Goal: Check status: Check status

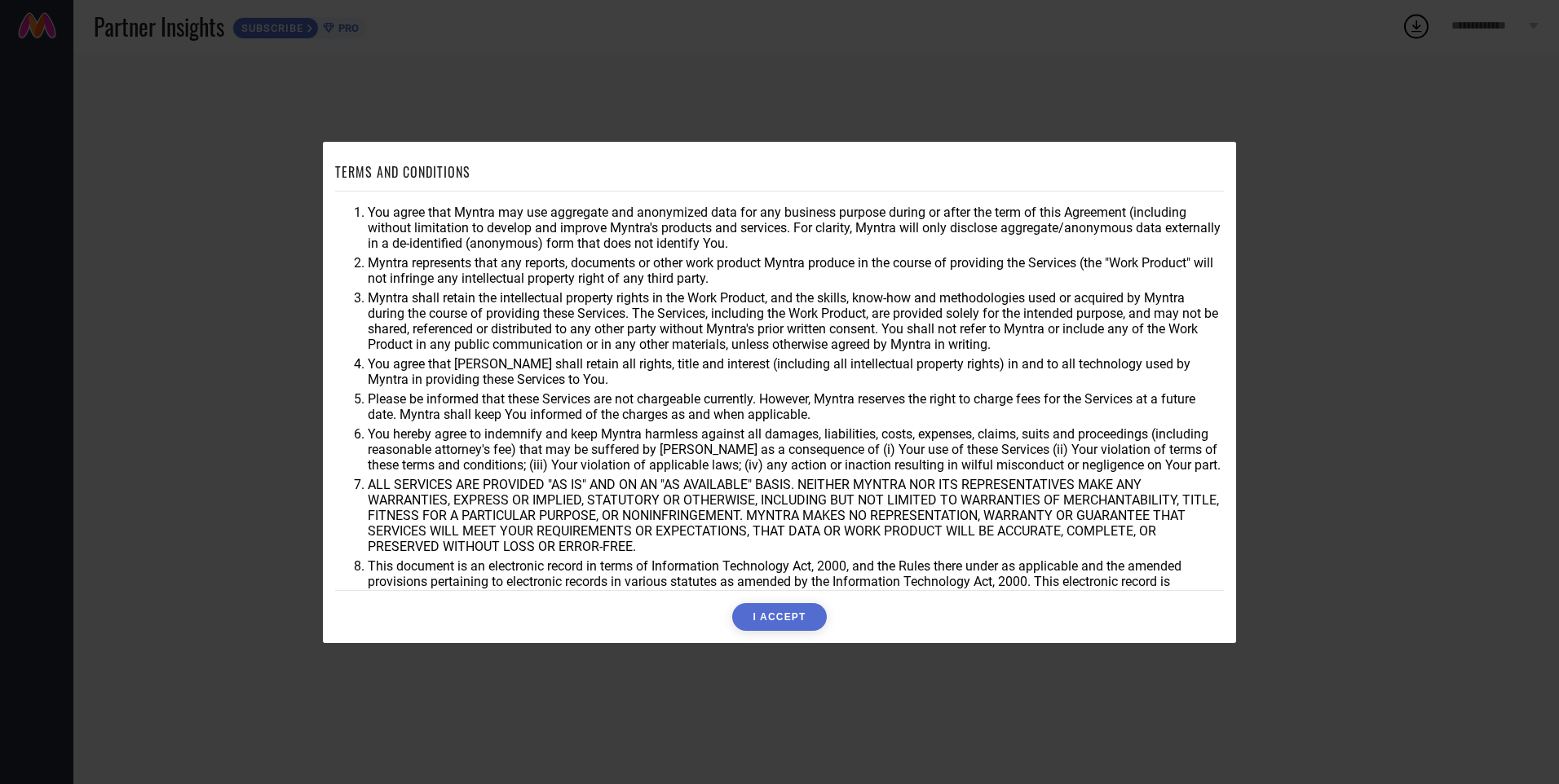
click at [788, 613] on button "I ACCEPT" at bounding box center [779, 617] width 94 height 28
click at [787, 620] on div "Accepting..." at bounding box center [780, 617] width 889 height 28
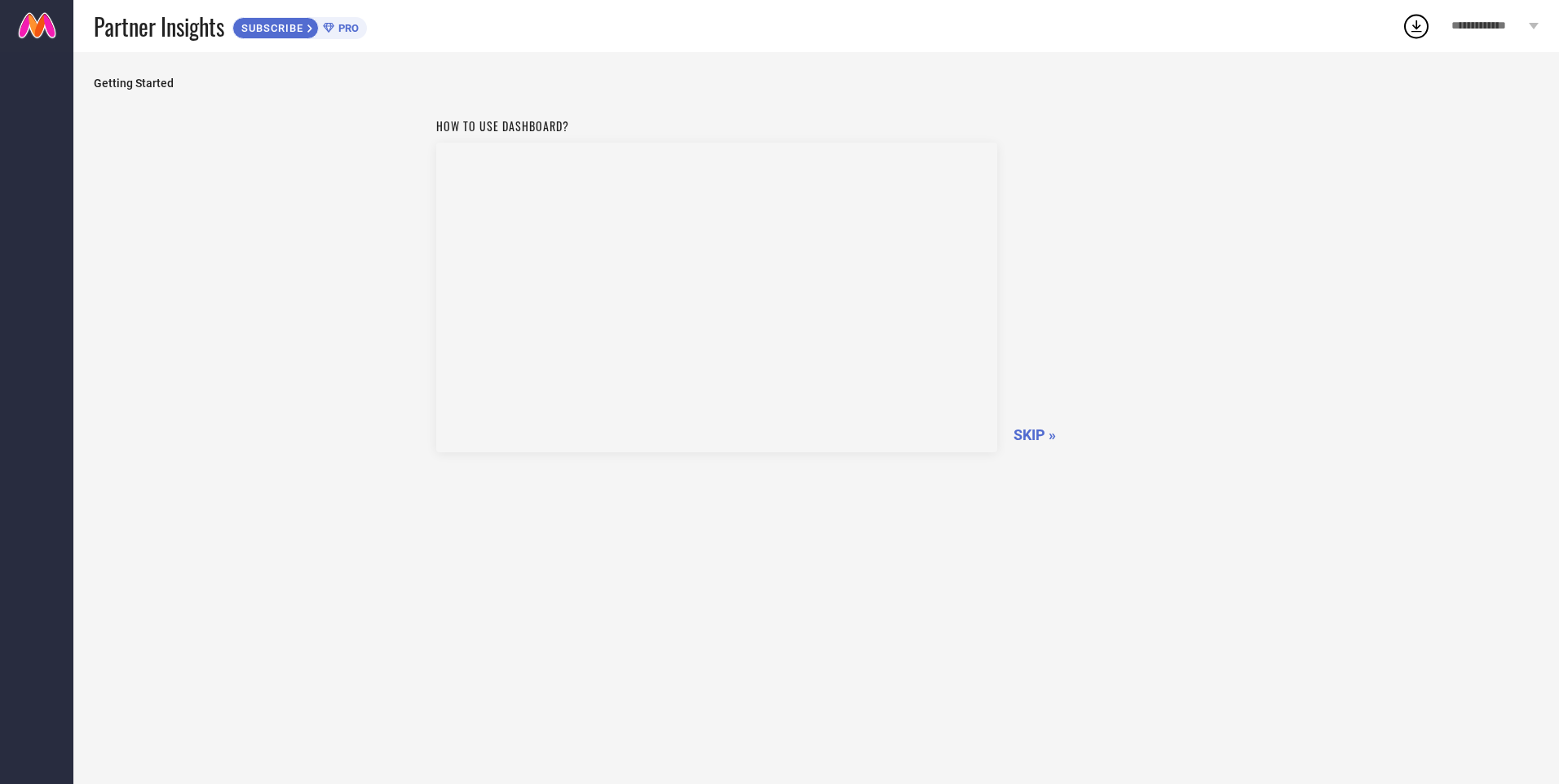
click at [1034, 432] on span "SKIP »" at bounding box center [1035, 435] width 42 height 18
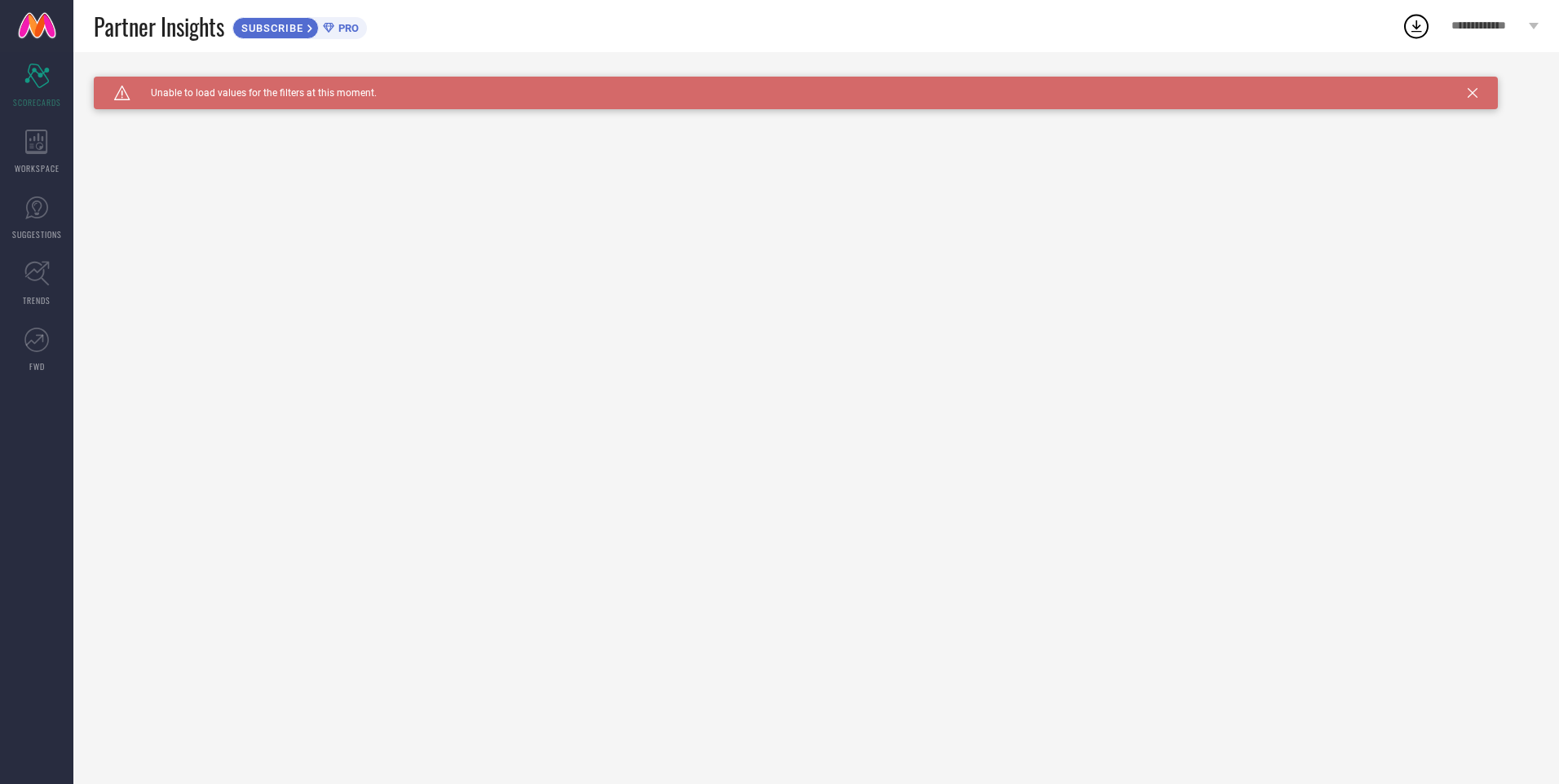
click at [1473, 91] on icon at bounding box center [1472, 93] width 10 height 10
